Goal: Task Accomplishment & Management: Complete application form

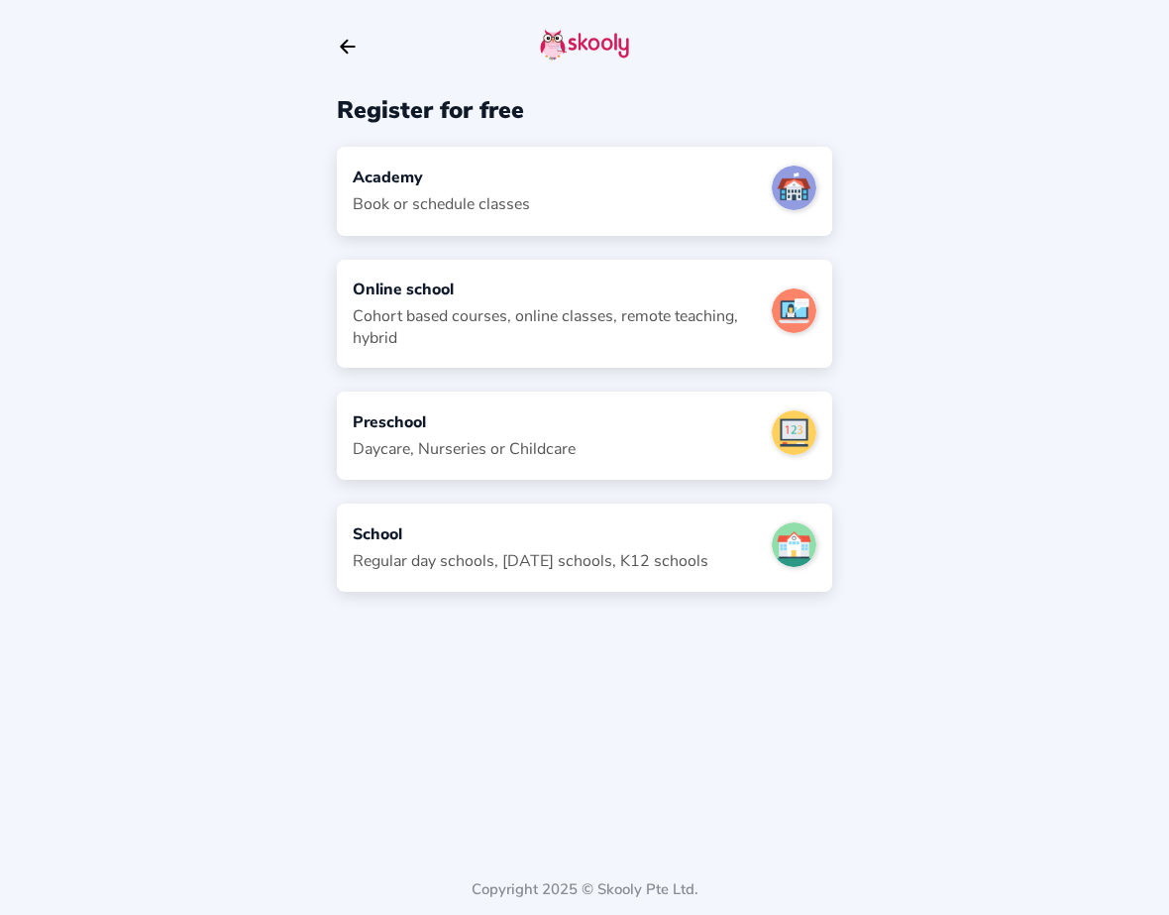
click at [446, 174] on div "Academy" at bounding box center [441, 177] width 177 height 22
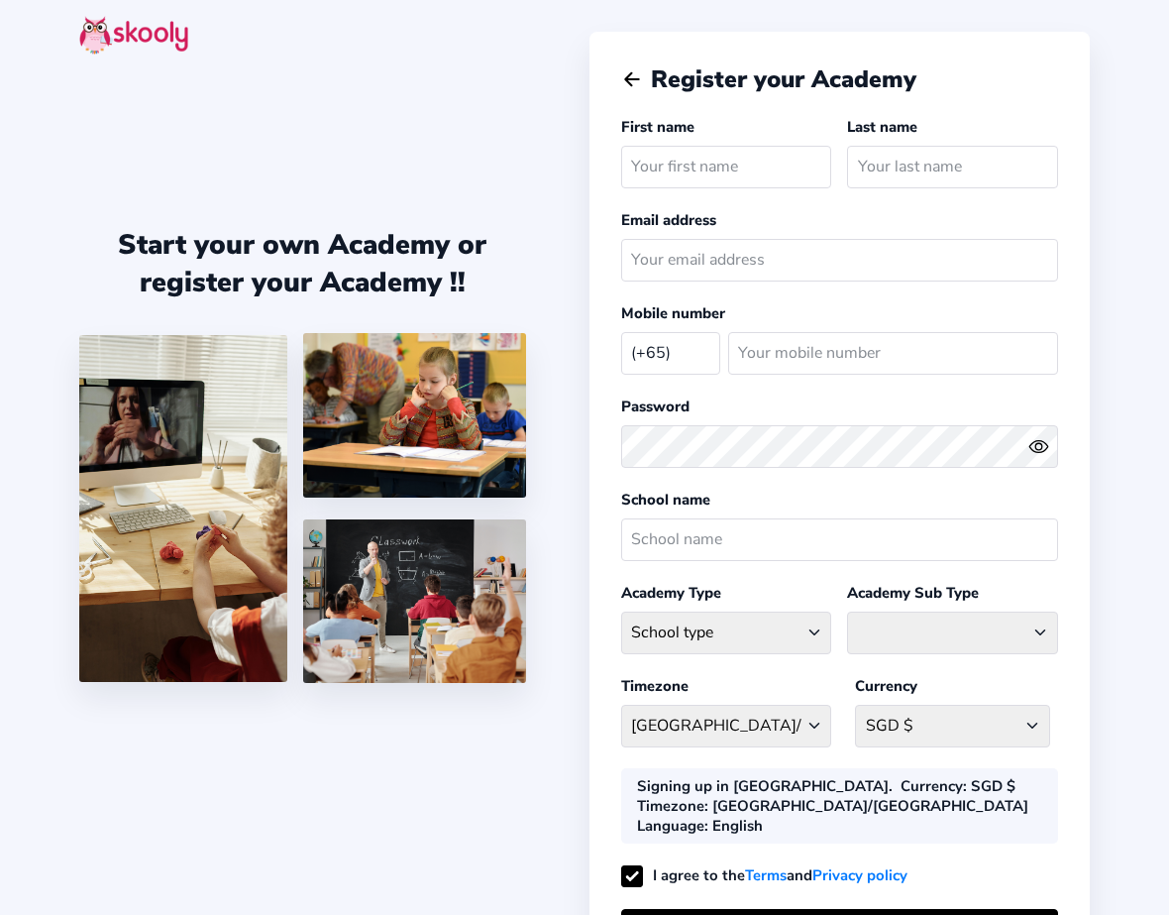
select select "SG"
click at [632, 76] on icon "Arrow Back" at bounding box center [632, 79] width 22 height 22
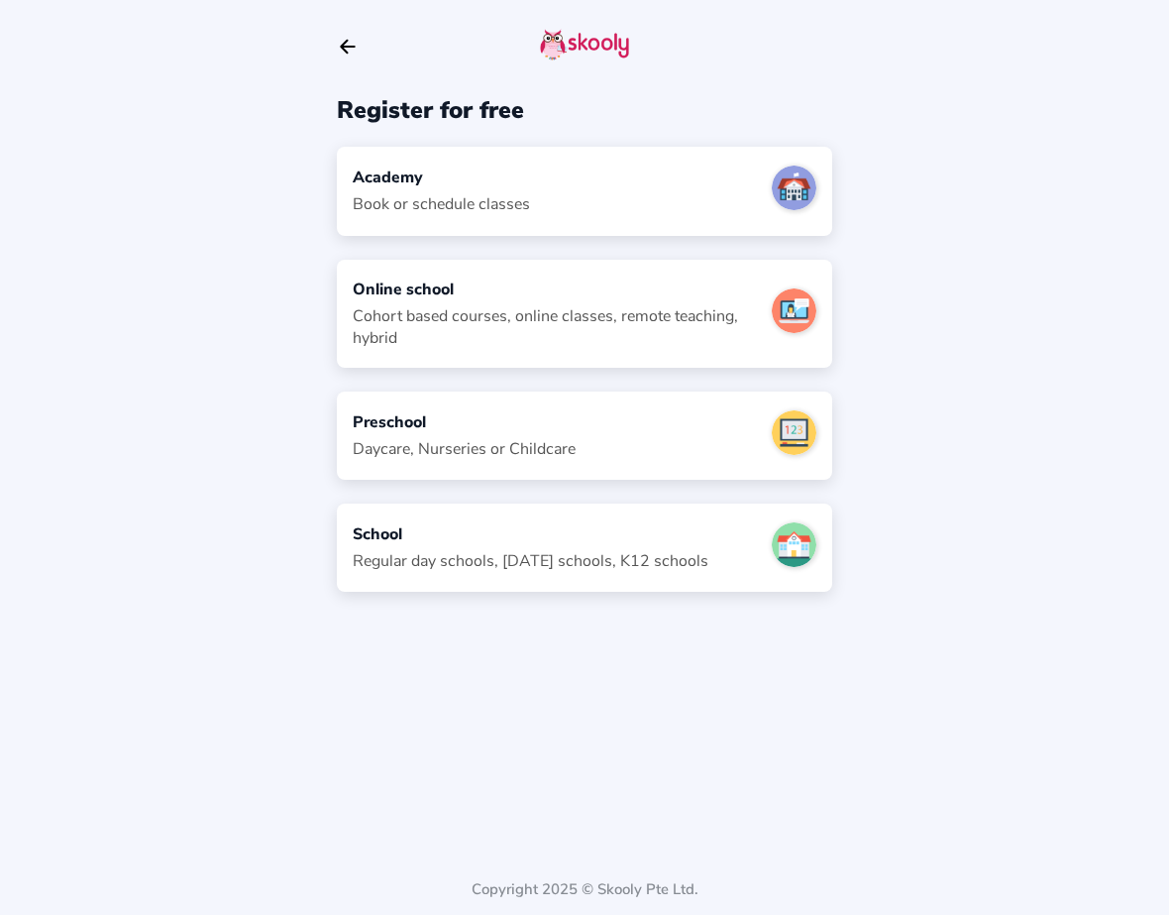
click at [356, 43] on icon "Arrow Back" at bounding box center [348, 47] width 22 height 22
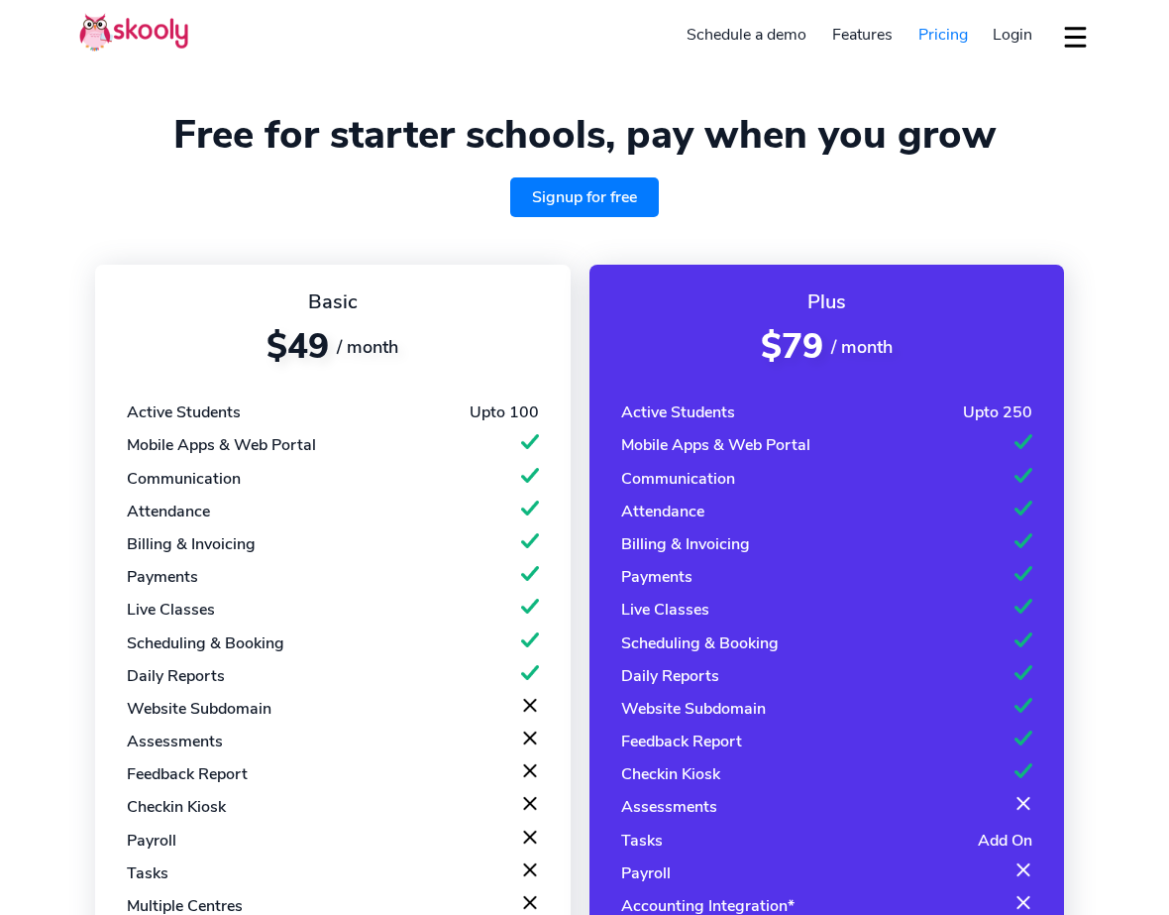
select select "en"
select select "65"
select select "Singapore"
select select "Asia/Singapore"
click at [598, 195] on link "Signup for free" at bounding box center [584, 197] width 149 height 40
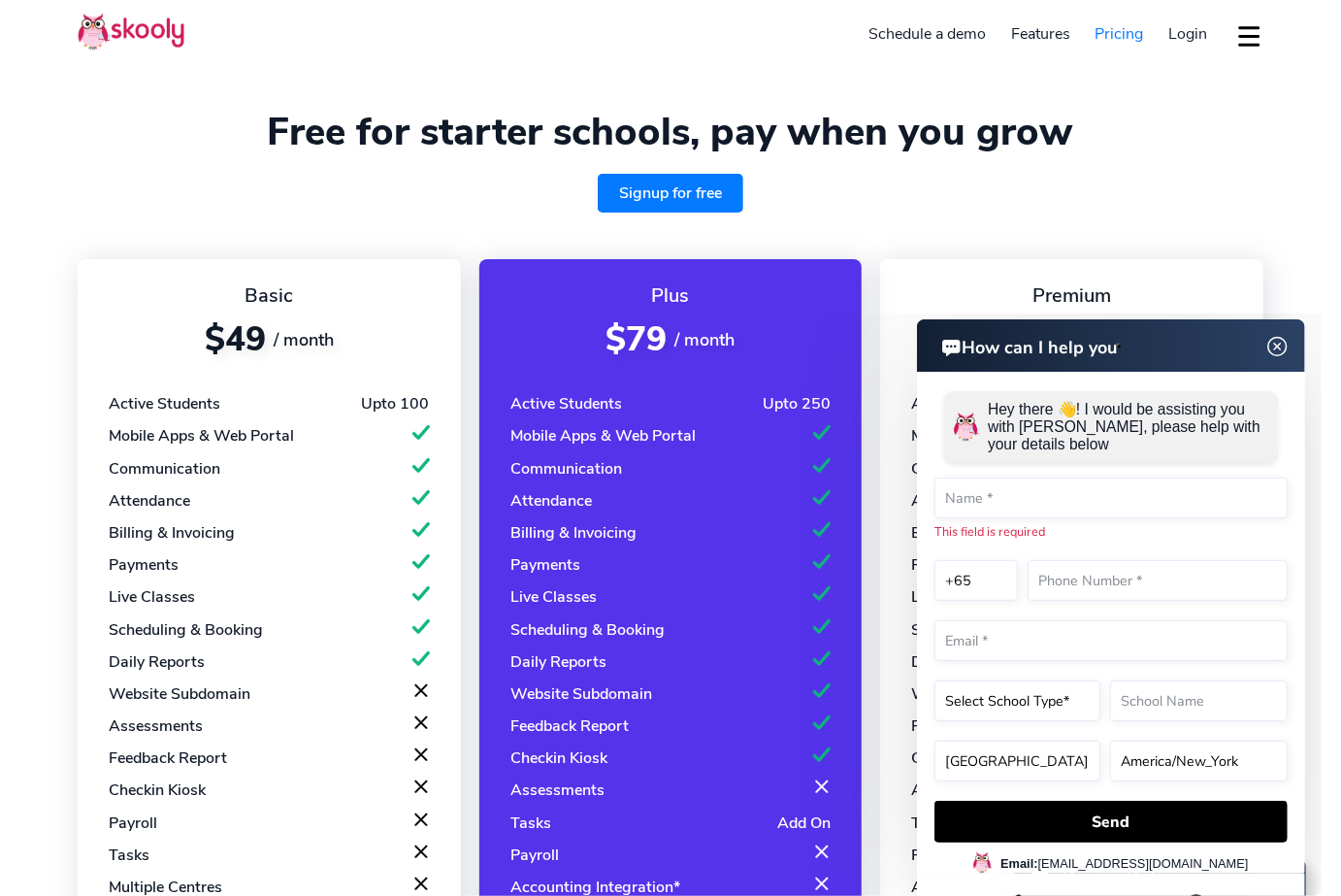
click at [1144, 343] on img at bounding box center [1277, 346] width 37 height 24
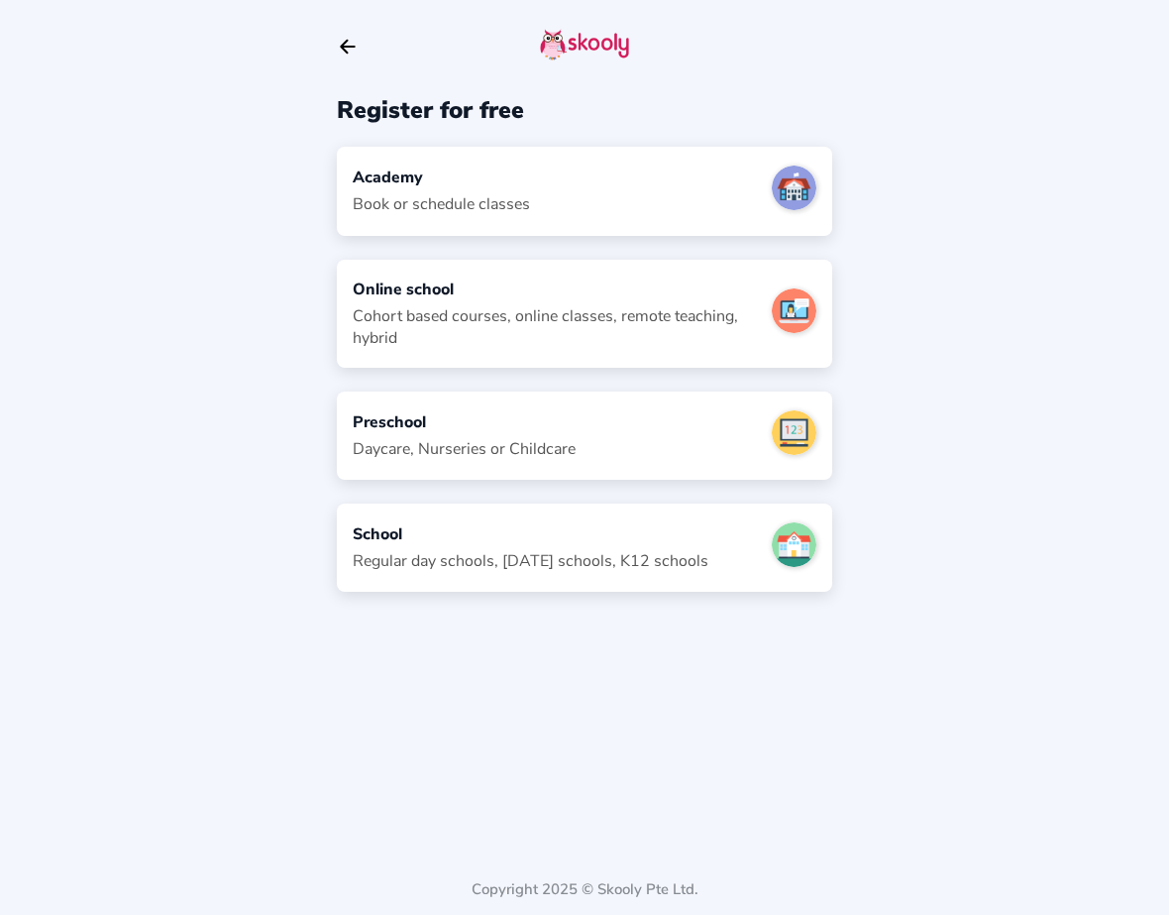
click at [574, 183] on div "Academy Book or schedule classes" at bounding box center [584, 191] width 495 height 88
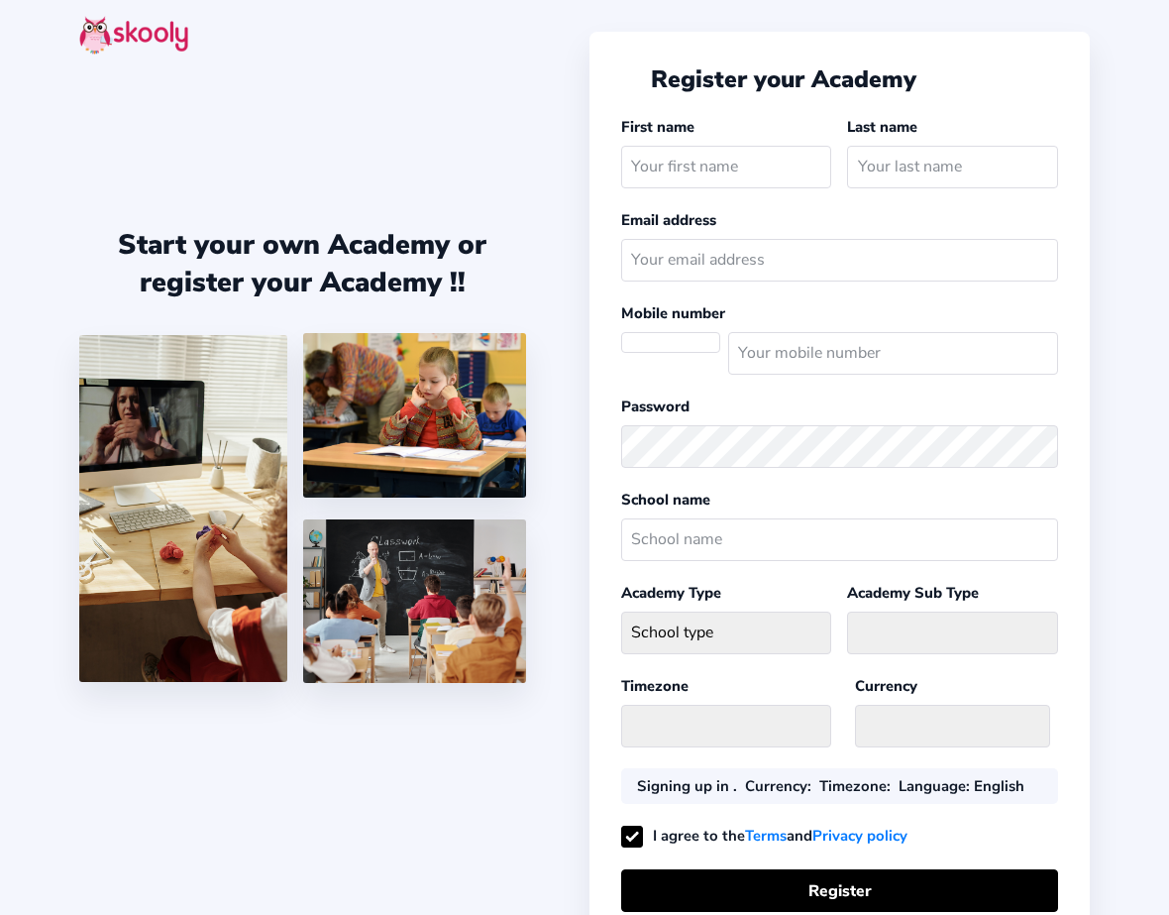
select select "SG"
select select "[GEOGRAPHIC_DATA]/[GEOGRAPHIC_DATA]"
select select "SGD $"
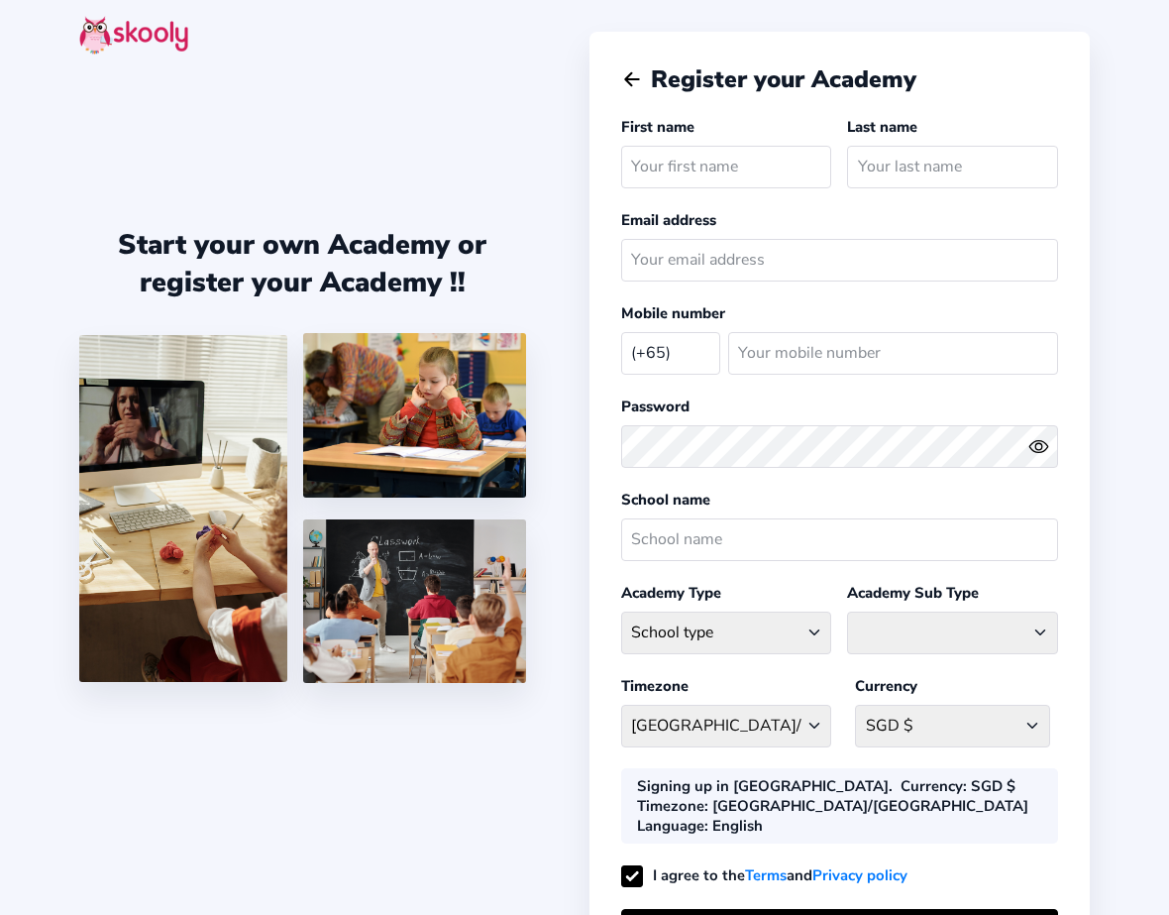
select select "SG"
click at [630, 80] on icon "Arrow Back" at bounding box center [632, 79] width 22 height 22
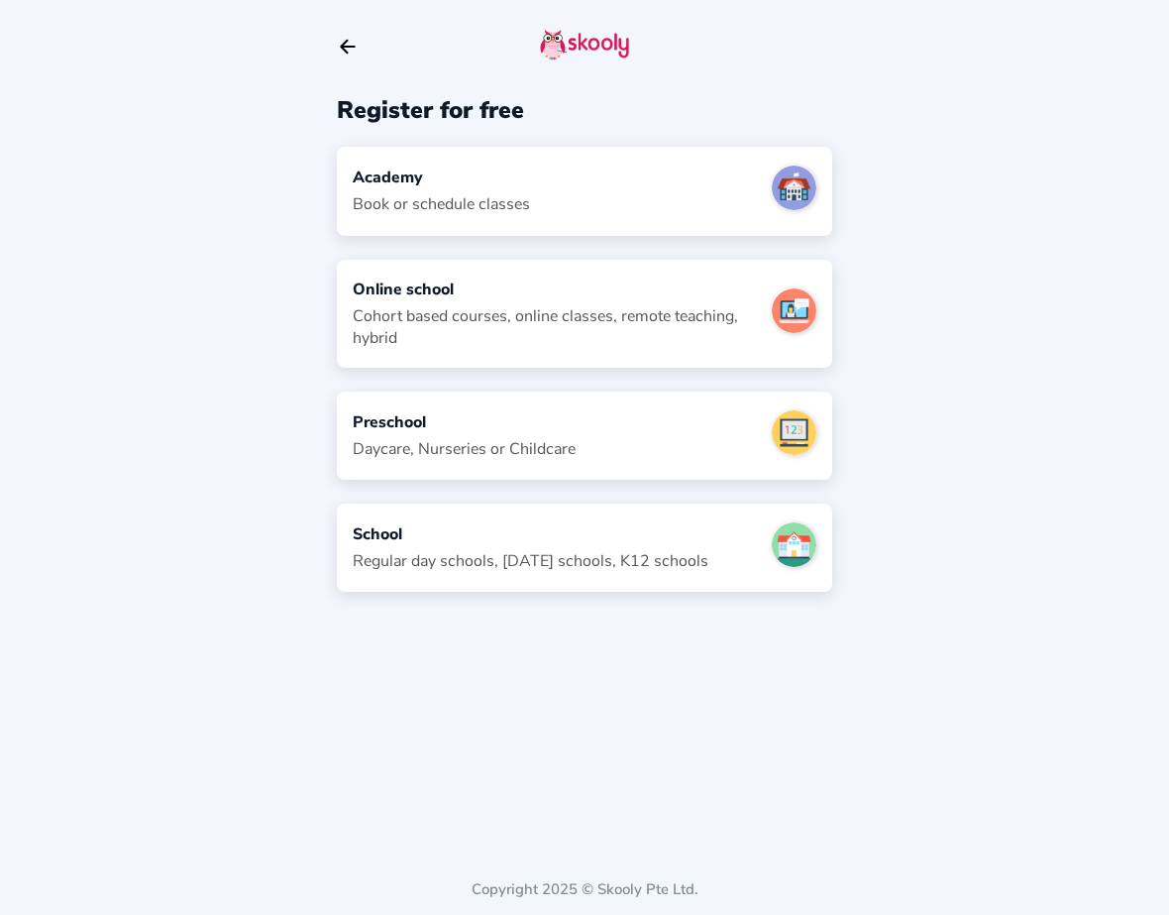
click at [361, 51] on div at bounding box center [584, 47] width 495 height 94
click at [347, 51] on icon "Arrow Back" at bounding box center [348, 47] width 22 height 22
